Goal: Information Seeking & Learning: Understand process/instructions

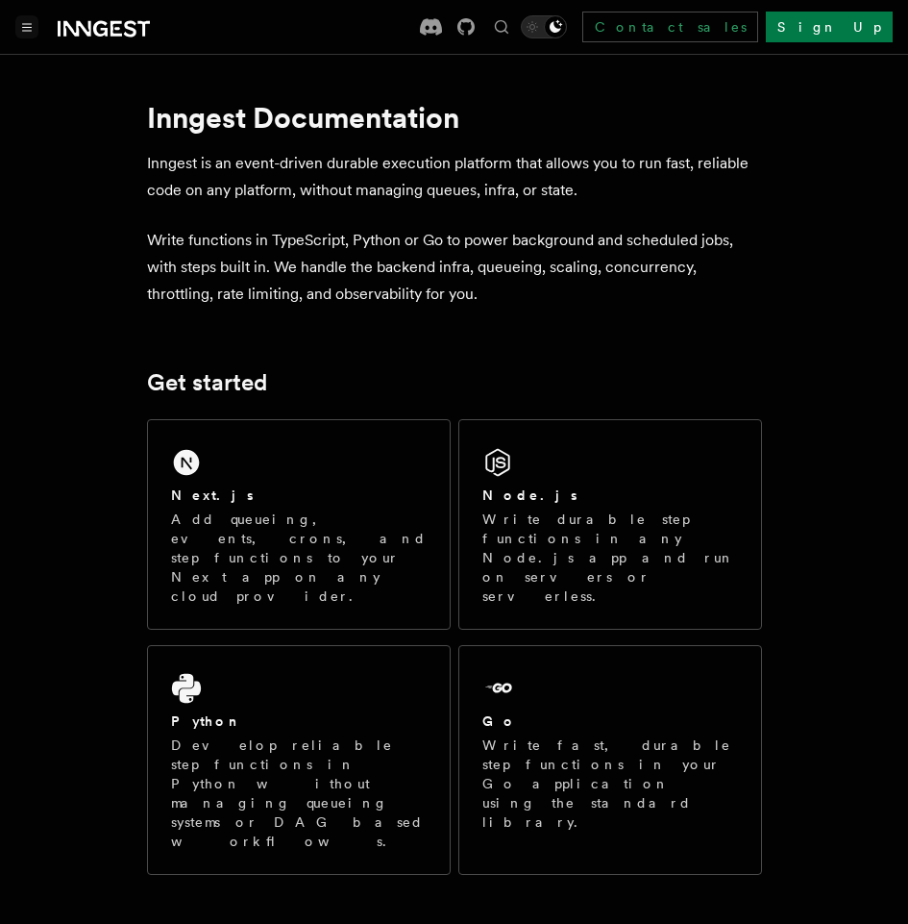
click at [19, 24] on button "Toggle navigation" at bounding box center [26, 26] width 23 height 23
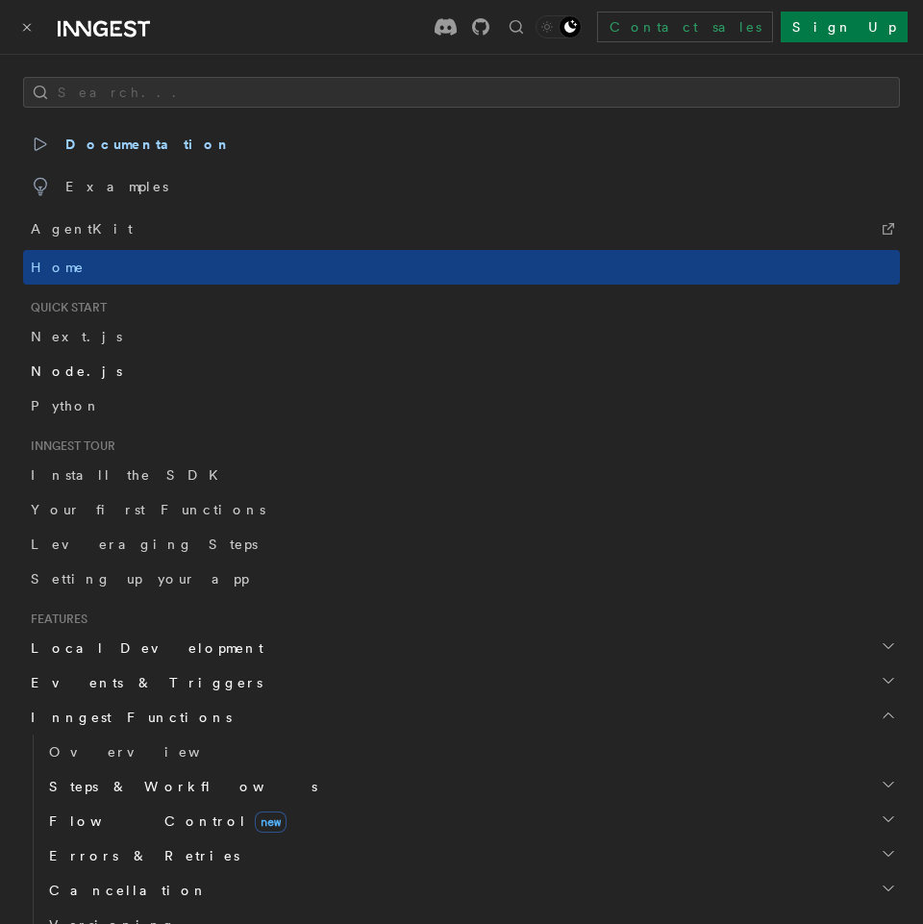
click at [78, 366] on link "Node.js" at bounding box center [461, 371] width 877 height 35
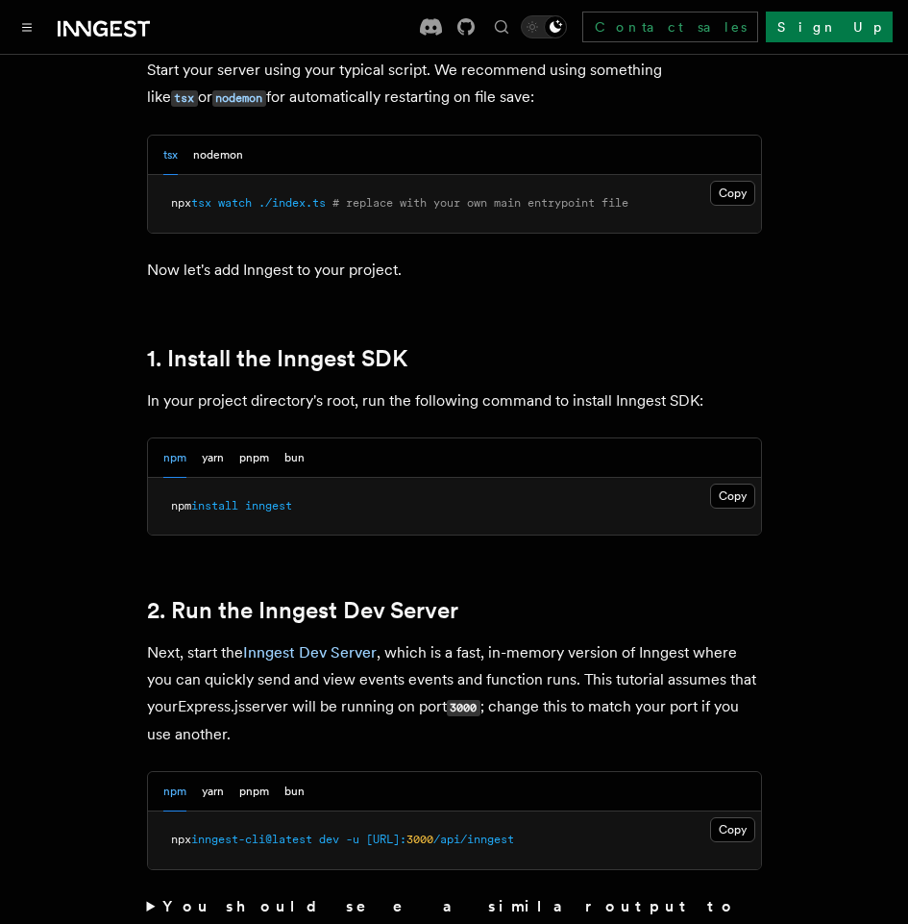
scroll to position [1153, 0]
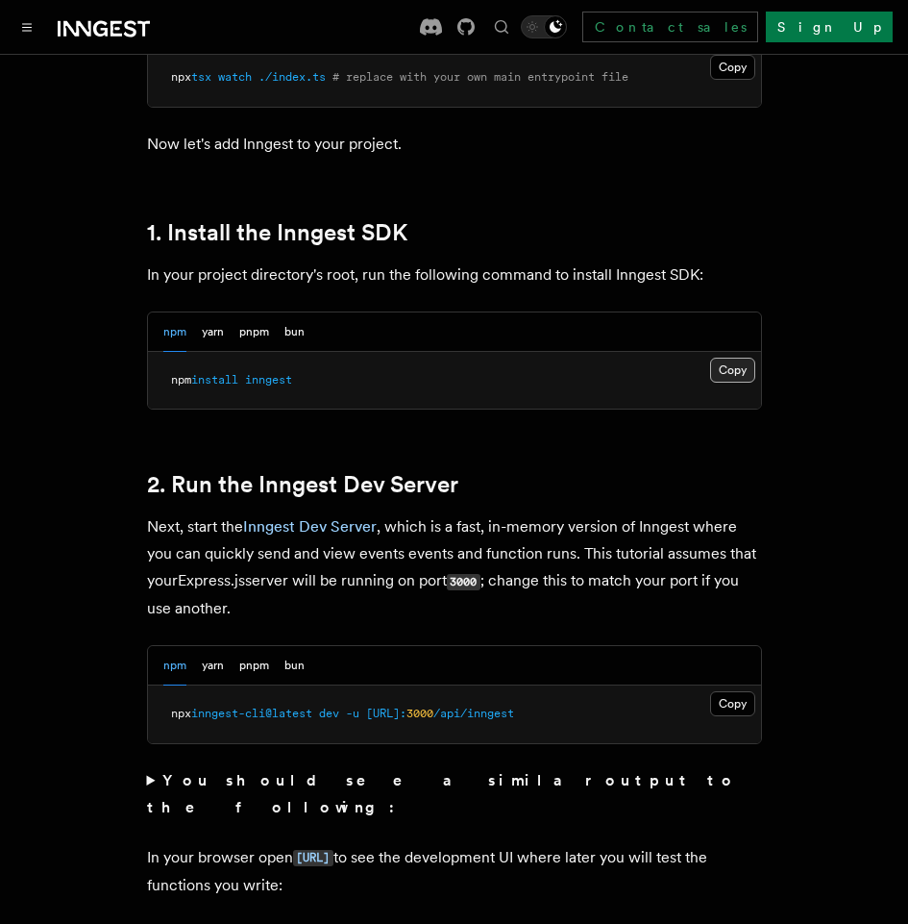
click at [737, 372] on button "Copy Copied" at bounding box center [732, 370] width 45 height 25
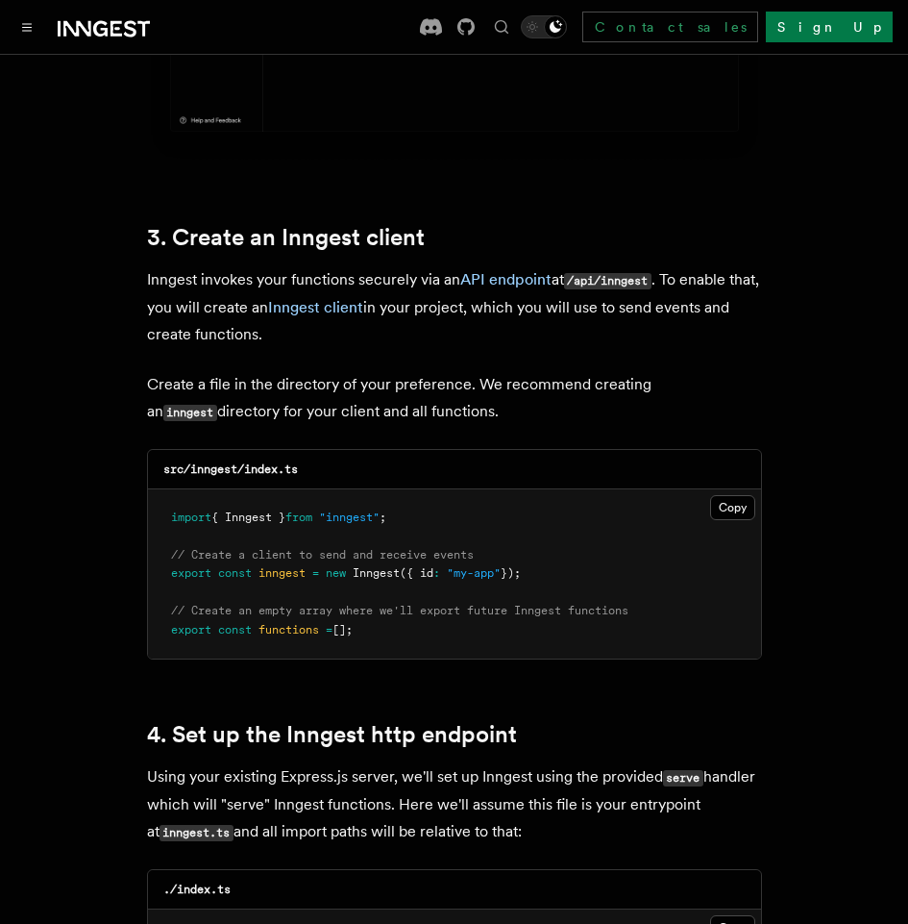
scroll to position [2403, 0]
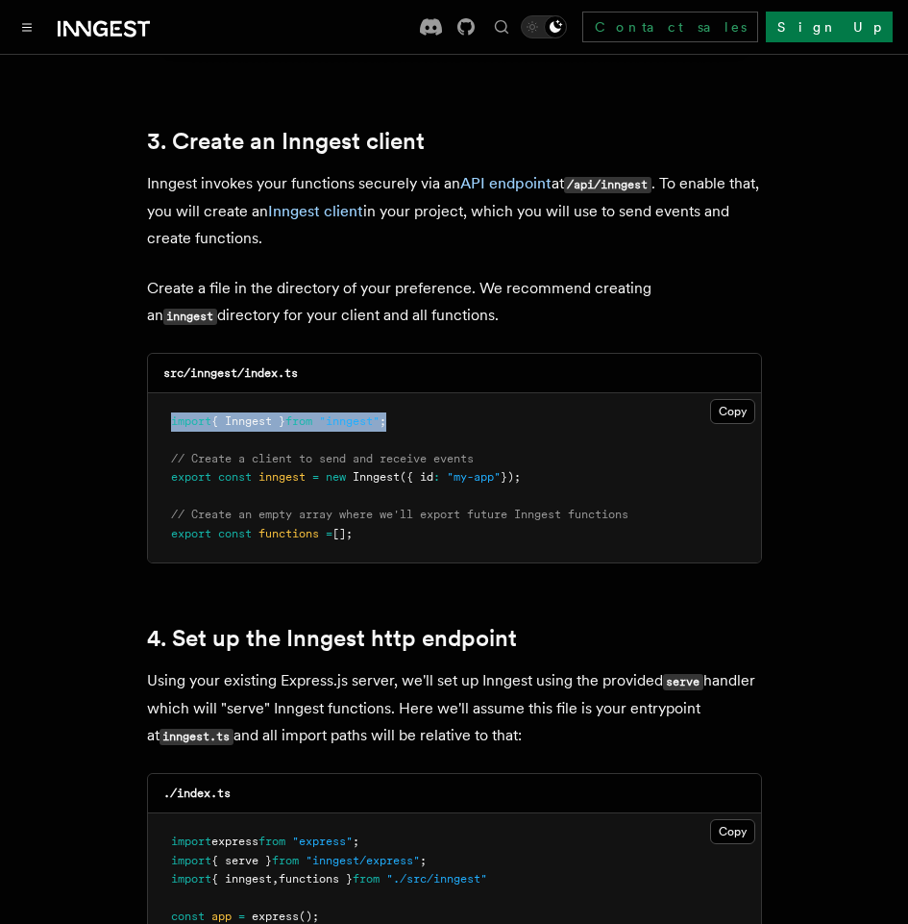
drag, startPoint x: 426, startPoint y: 393, endPoint x: 121, endPoint y: 391, distance: 304.7
copy span "import { Inngest } from "inngest" ;"
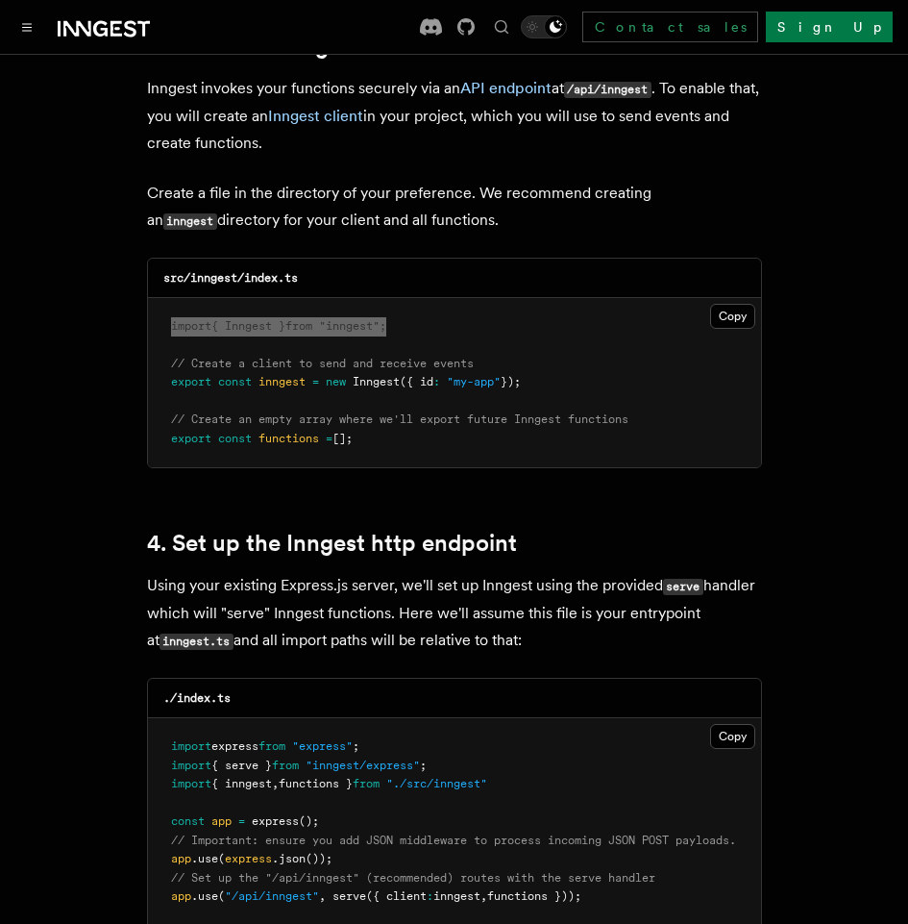
scroll to position [2499, 0]
drag, startPoint x: 556, startPoint y: 354, endPoint x: 139, endPoint y: 339, distance: 417.4
copy code "// Create a client to send and receive events export const inngest = new Innges…"
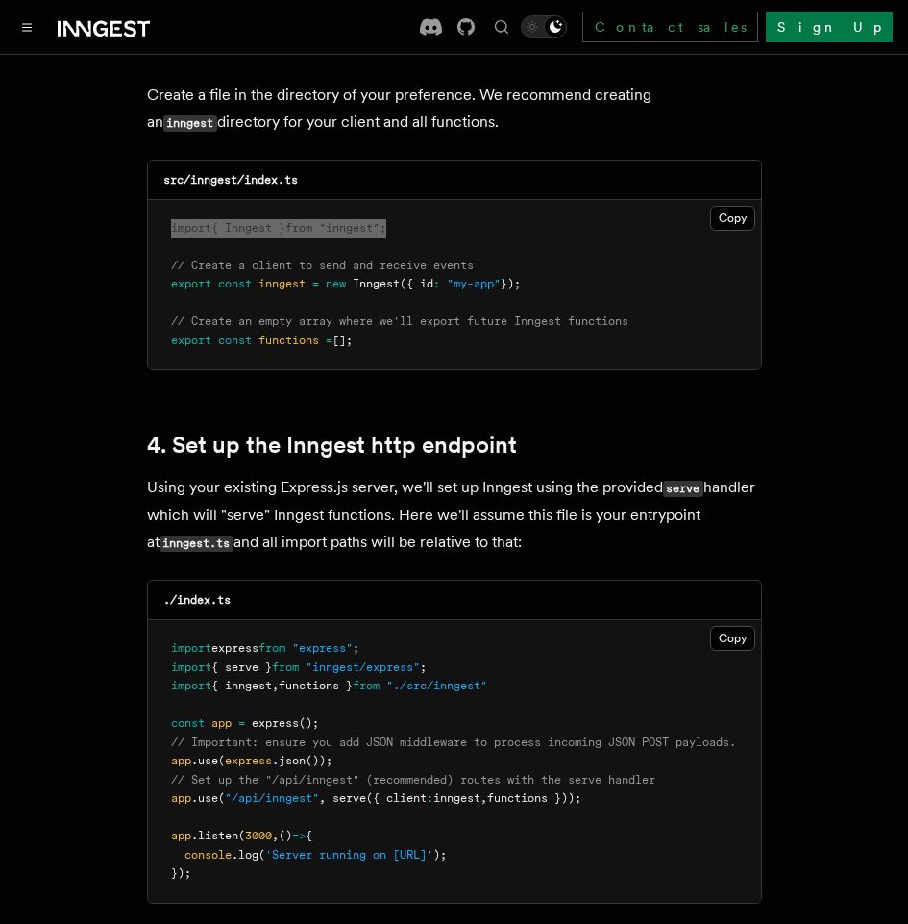
scroll to position [2595, 0]
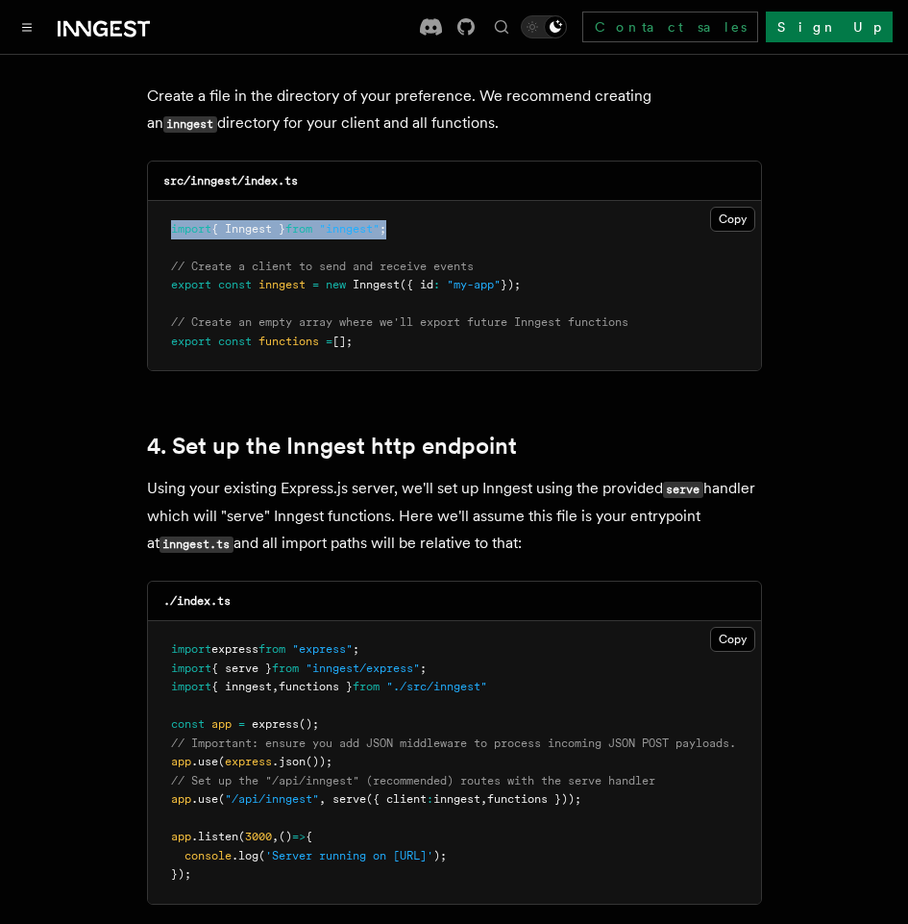
drag, startPoint x: 380, startPoint y: 318, endPoint x: 156, endPoint y: 292, distance: 225.4
click at [156, 292] on pre "import { Inngest } from "inngest" ; // Create a client to send and receive even…" at bounding box center [454, 286] width 613 height 170
copy code "// Create an empty array where we'll export future Inngest functions export con…"
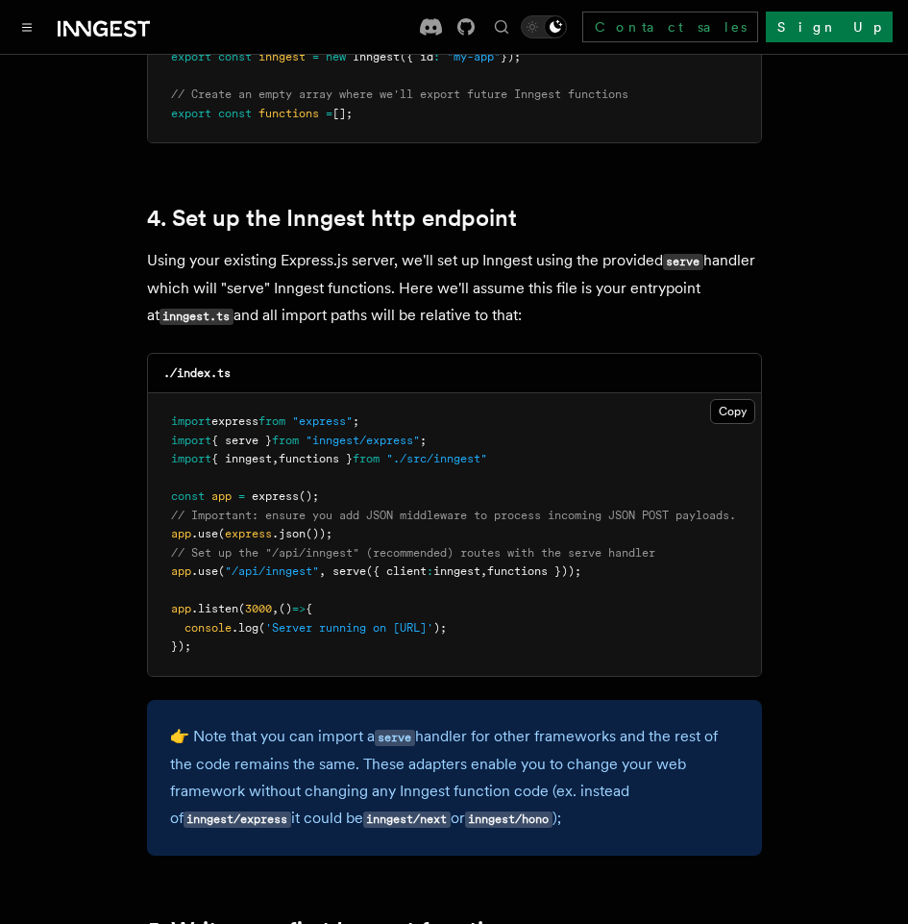
scroll to position [2883, 0]
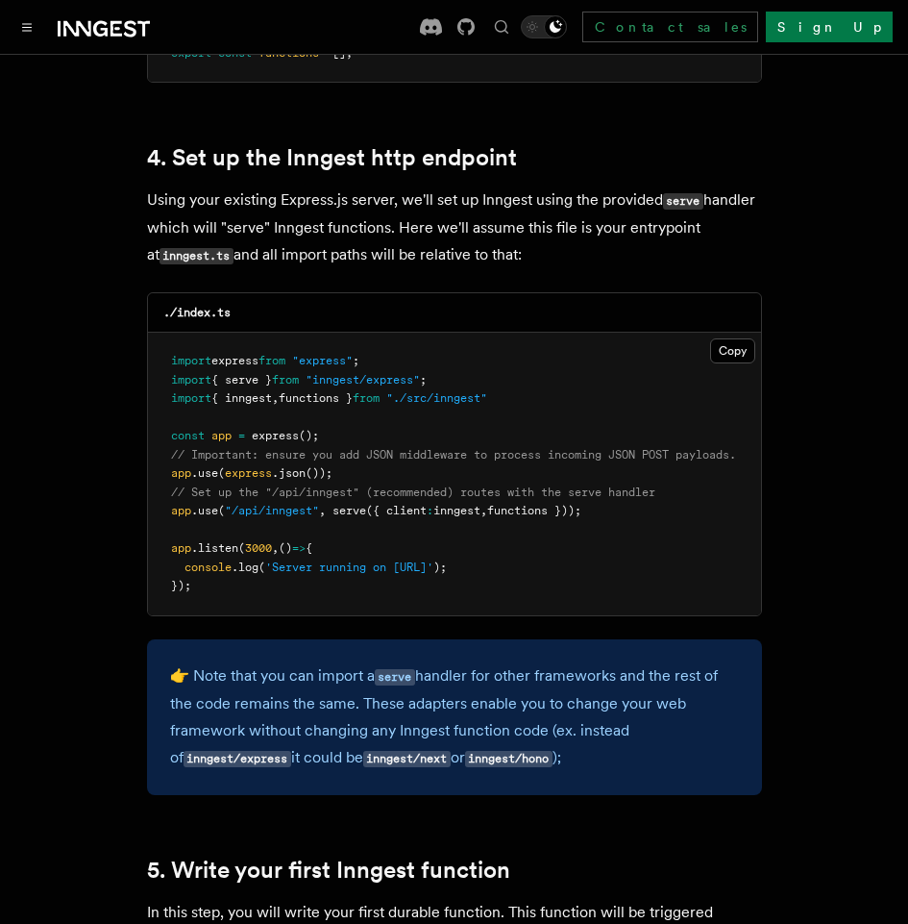
drag, startPoint x: 618, startPoint y: 486, endPoint x: 163, endPoint y: 487, distance: 454.6
click at [163, 487] on pre "import express from "express" ; import { serve } from "inngest/express" ; impor…" at bounding box center [454, 474] width 613 height 283
copy span "app .use ( "/api/inngest" , serve ({ client : inngest , functions }));"
